Goal: Navigation & Orientation: Find specific page/section

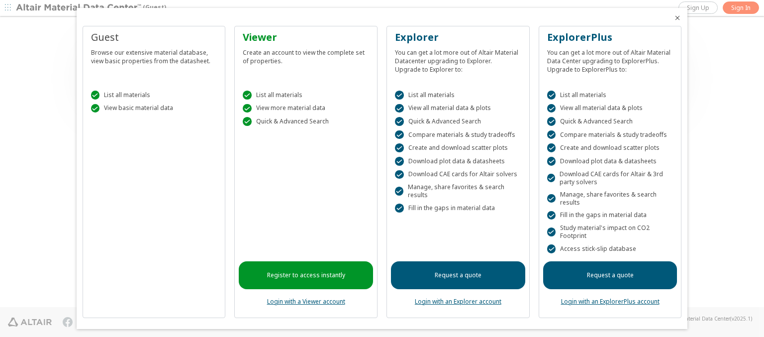
click at [674, 18] on icon "Close" at bounding box center [678, 18] width 8 height 8
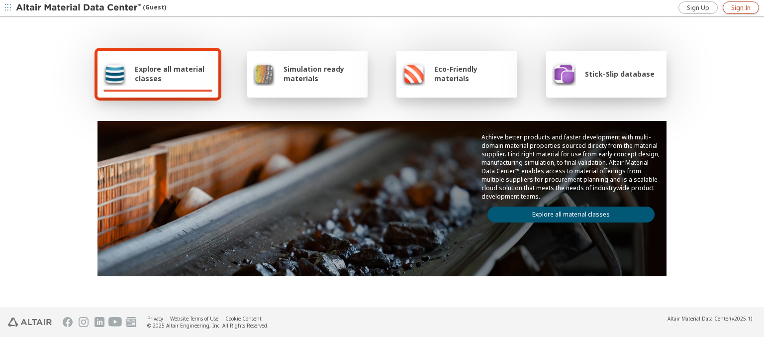
click at [741, 7] on span "Sign In" at bounding box center [741, 8] width 19 height 8
click at [79, 8] on img at bounding box center [79, 8] width 127 height 10
click at [170, 74] on span "Explore all material classes" at bounding box center [174, 73] width 78 height 19
click at [567, 212] on link "Explore all material classes" at bounding box center [571, 215] width 167 height 16
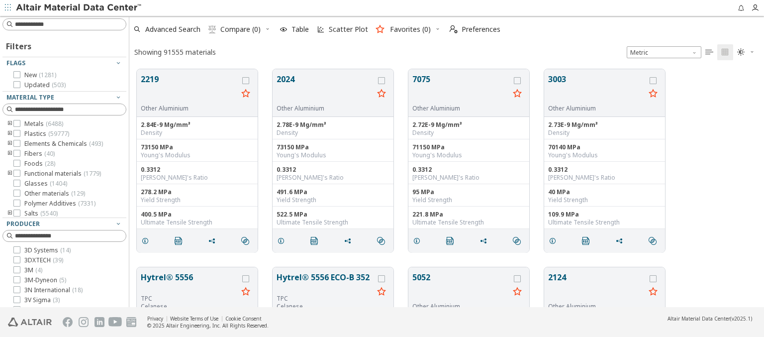
scroll to position [238, 627]
click at [472, 29] on span "Preferences" at bounding box center [481, 29] width 39 height 7
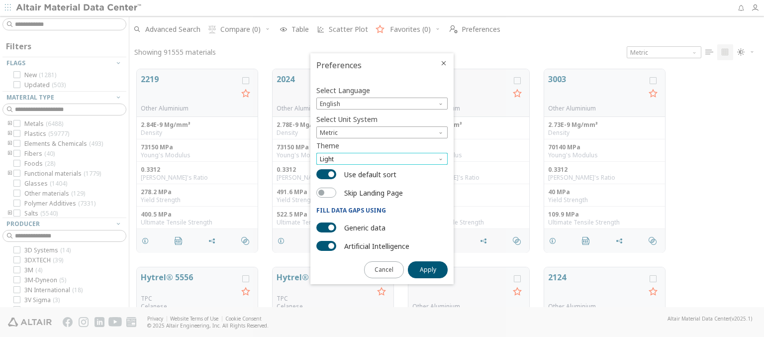
click at [382, 159] on span "Light" at bounding box center [382, 159] width 131 height 12
click at [335, 183] on span "Light Blue" at bounding box center [335, 183] width 28 height 8
click at [428, 269] on span "Apply" at bounding box center [428, 270] width 16 height 8
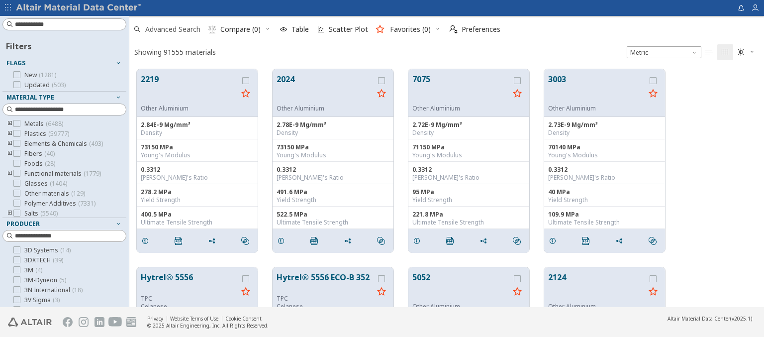
click at [167, 29] on span "Advanced Search" at bounding box center [172, 29] width 55 height 7
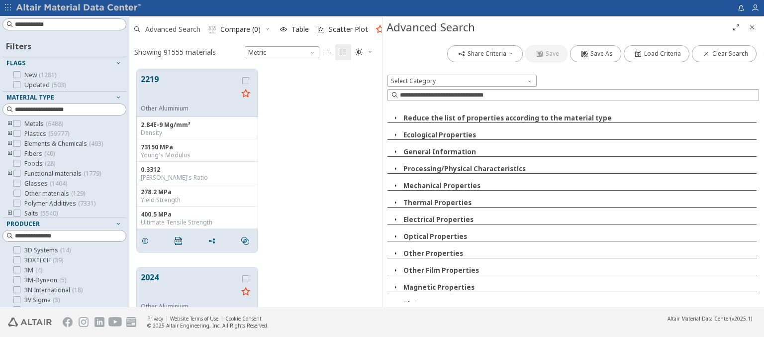
scroll to position [238, 245]
click at [79, 8] on img at bounding box center [79, 8] width 127 height 10
